Goal: Task Accomplishment & Management: Complete application form

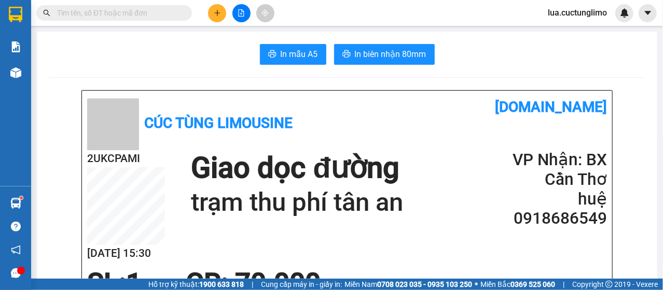
click at [208, 15] on div at bounding box center [241, 13] width 78 height 18
click at [217, 15] on icon "plus" at bounding box center [217, 13] width 1 height 6
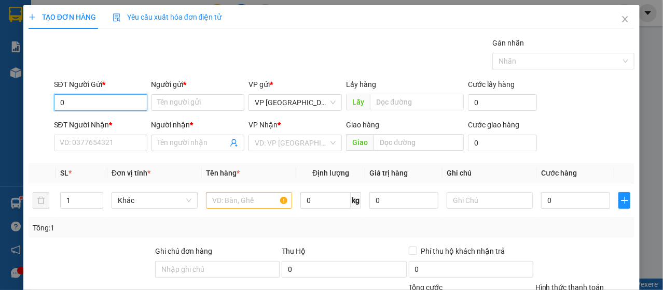
paste input "2H7M3O"
click at [122, 102] on input "02H7M3O" at bounding box center [100, 102] width 93 height 17
click at [109, 127] on div "0367283433 - LOAN" at bounding box center [100, 122] width 80 height 11
type input "0367283433"
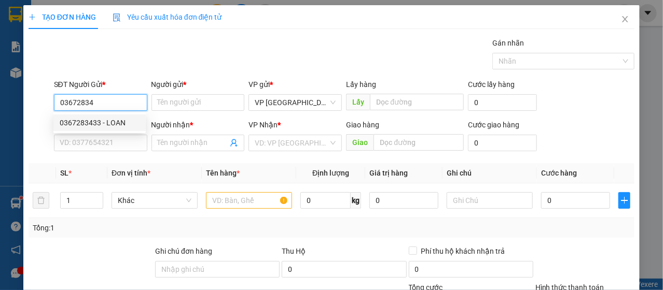
type input "LOAN"
type input "0908384783"
type input "HẰNG"
type input "30.000"
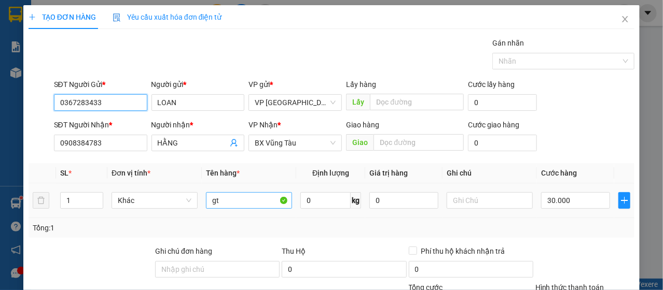
type input "0367283433"
click at [231, 204] on input "gt" at bounding box center [249, 200] width 86 height 17
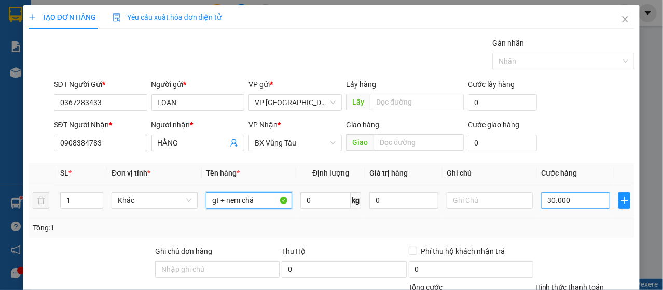
type input "gt + nem chả"
click at [591, 207] on input "30.000" at bounding box center [575, 200] width 69 height 17
type input "5"
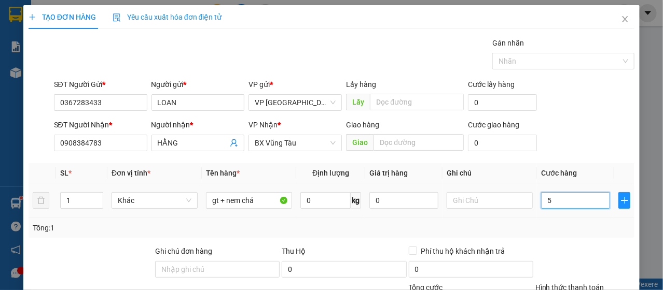
type input "50"
type input "500"
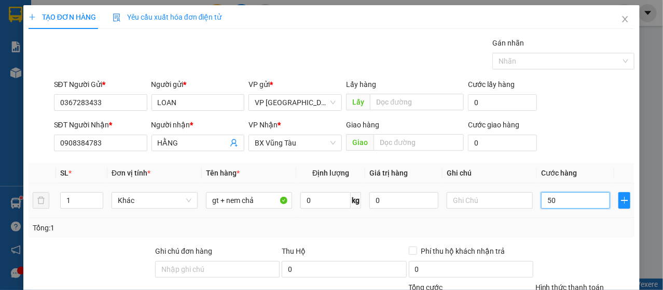
type input "500"
type input "5.000"
type input "50.000"
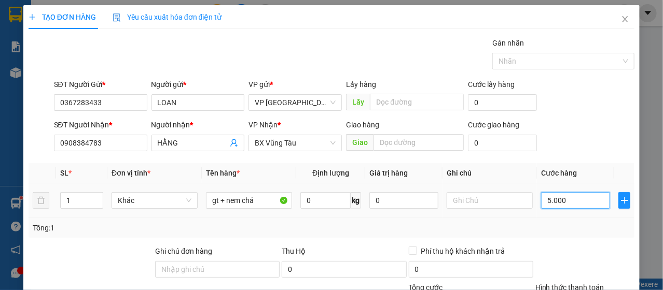
type input "50.000"
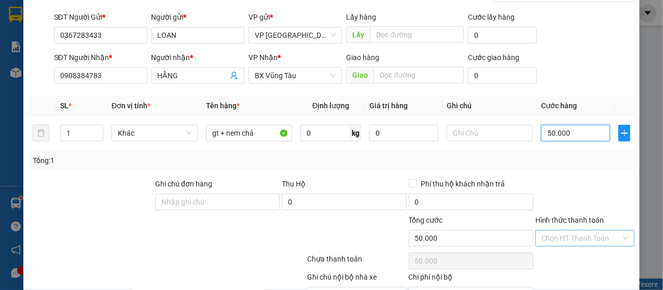
scroll to position [124, 0]
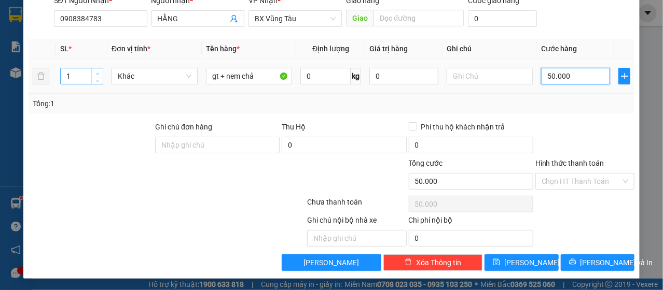
type input "50.000"
click at [96, 73] on icon "up" at bounding box center [97, 74] width 3 height 2
type input "2"
click at [97, 73] on icon "up" at bounding box center [98, 74] width 4 height 4
click at [604, 186] on input "Hình thức thanh toán" at bounding box center [580, 182] width 79 height 16
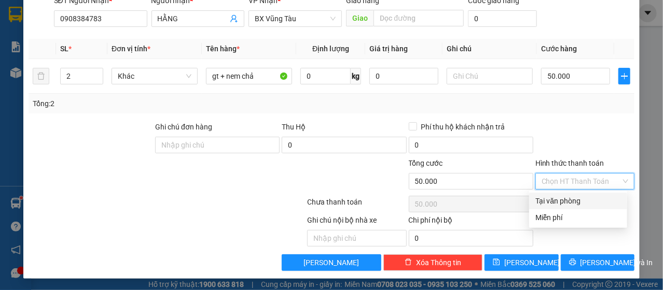
click at [590, 197] on div "Tại văn phòng" at bounding box center [578, 200] width 86 height 11
type input "0"
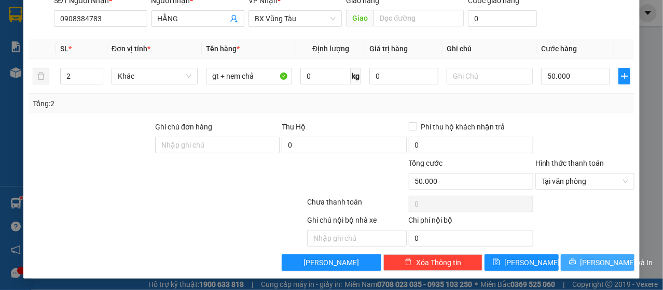
click at [589, 263] on span "[PERSON_NAME] và In" at bounding box center [616, 262] width 73 height 11
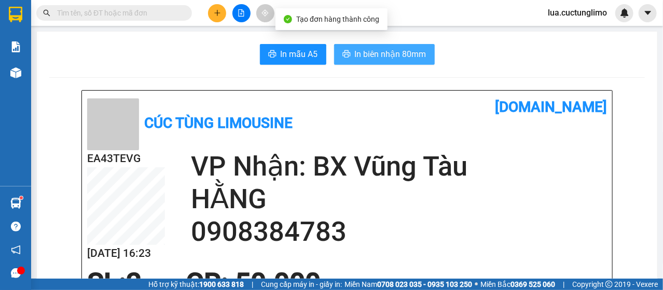
click at [380, 49] on span "In biên nhận 80mm" at bounding box center [391, 54] width 72 height 13
click at [355, 44] on button "In biên nhận 80mm" at bounding box center [384, 54] width 101 height 21
